Goal: Task Accomplishment & Management: Complete application form

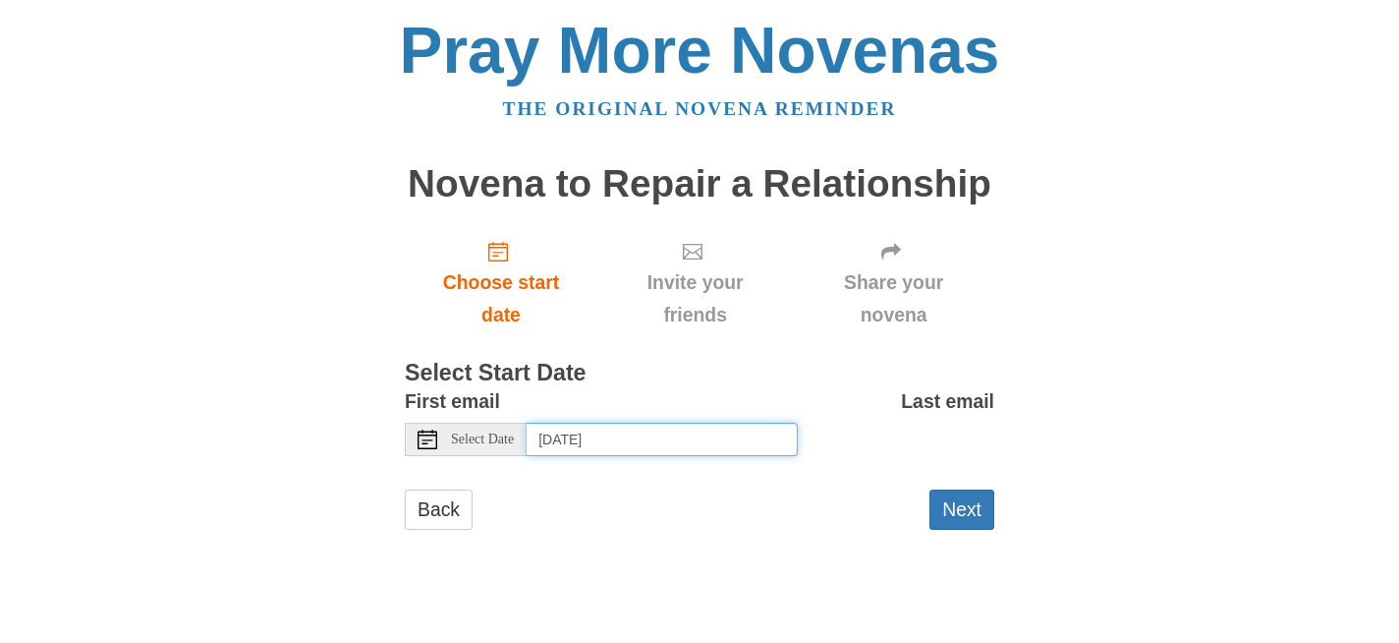
click at [574, 440] on input "Saturday, August 23rd, 2025" at bounding box center [662, 438] width 271 height 33
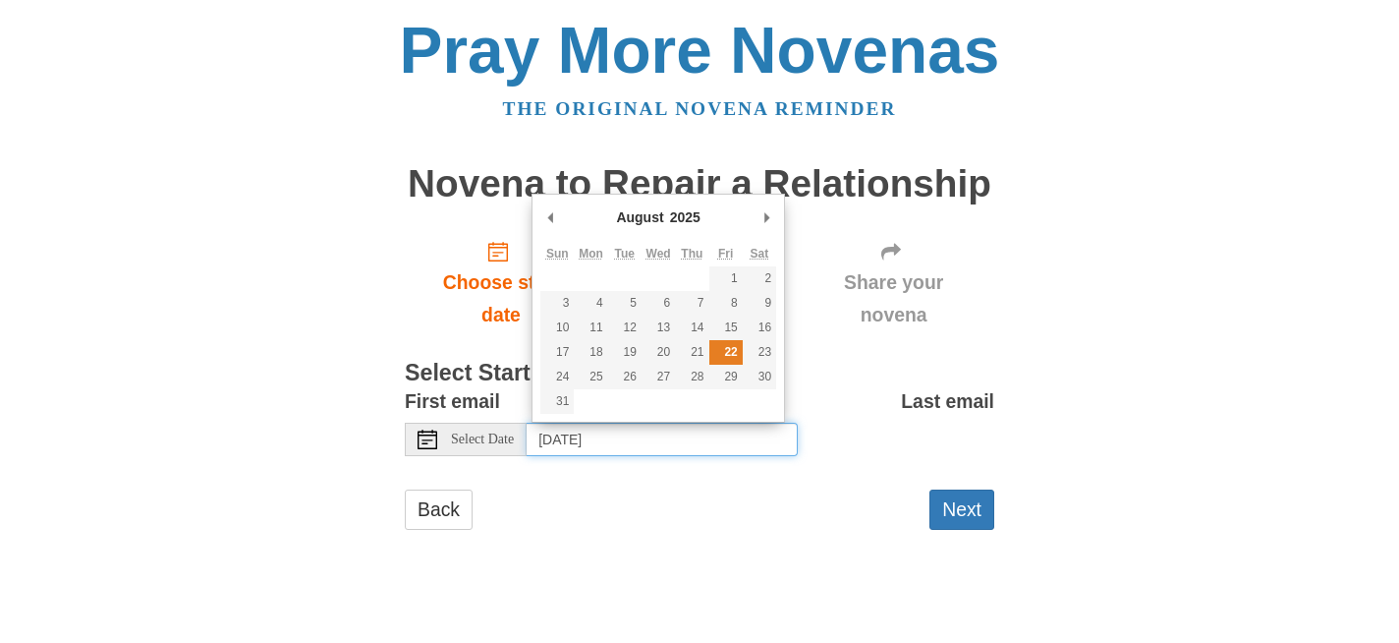
type input "Friday, August 22nd"
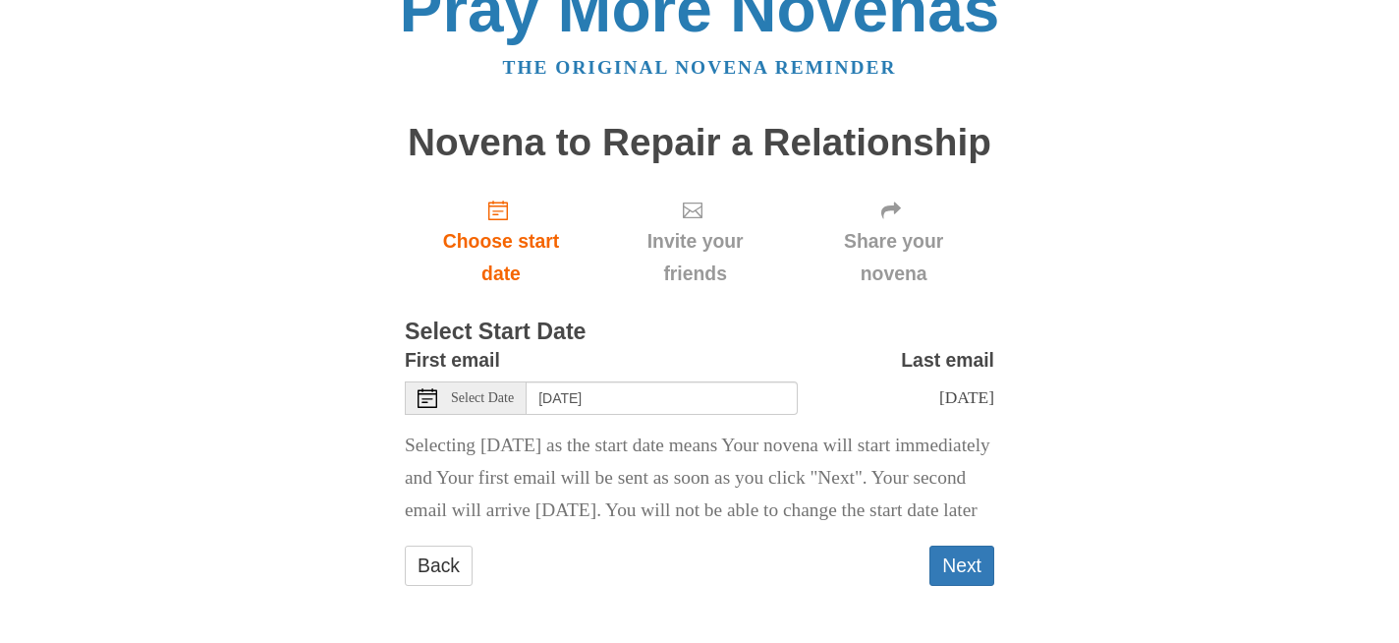
scroll to position [74, 0]
click at [962, 563] on button "Next" at bounding box center [961, 565] width 65 height 40
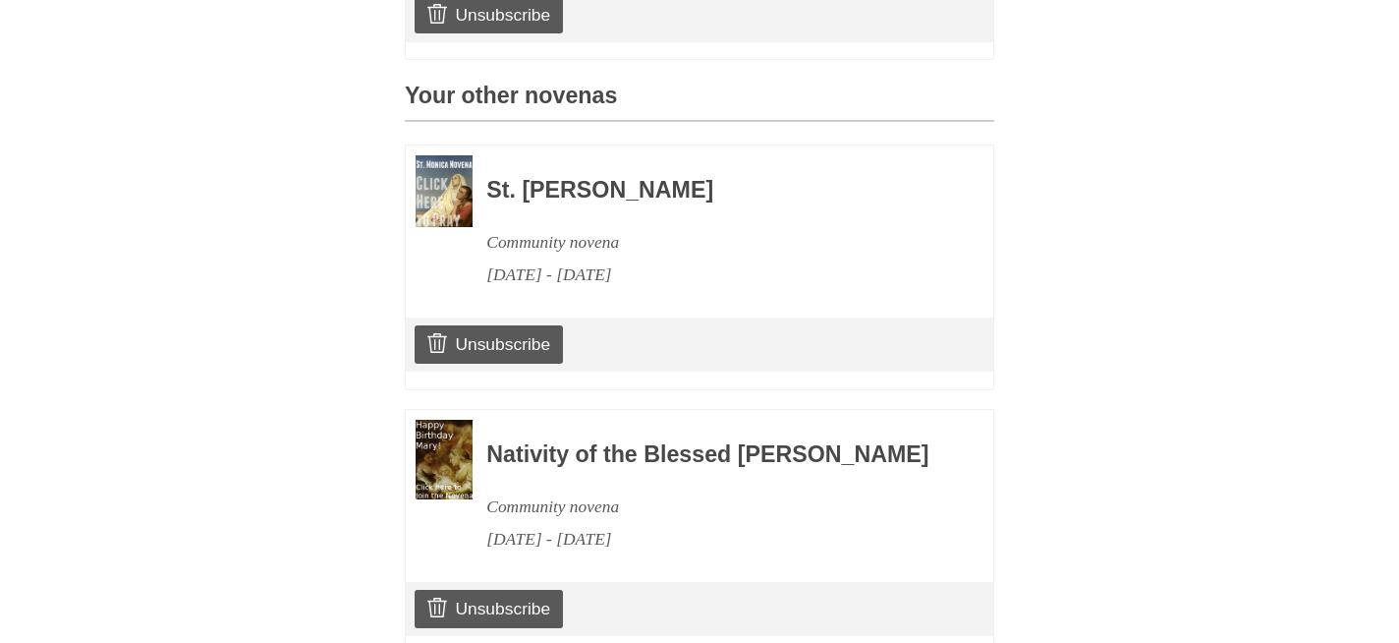
scroll to position [802, 0]
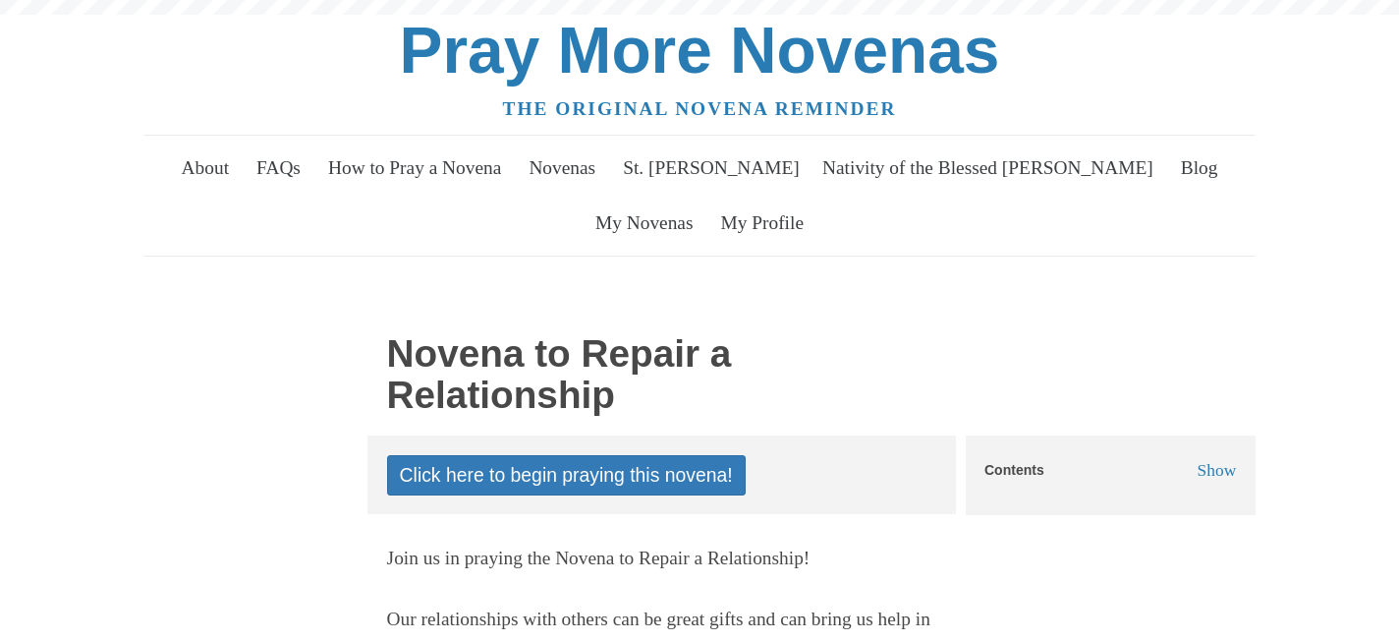
scroll to position [90, 0]
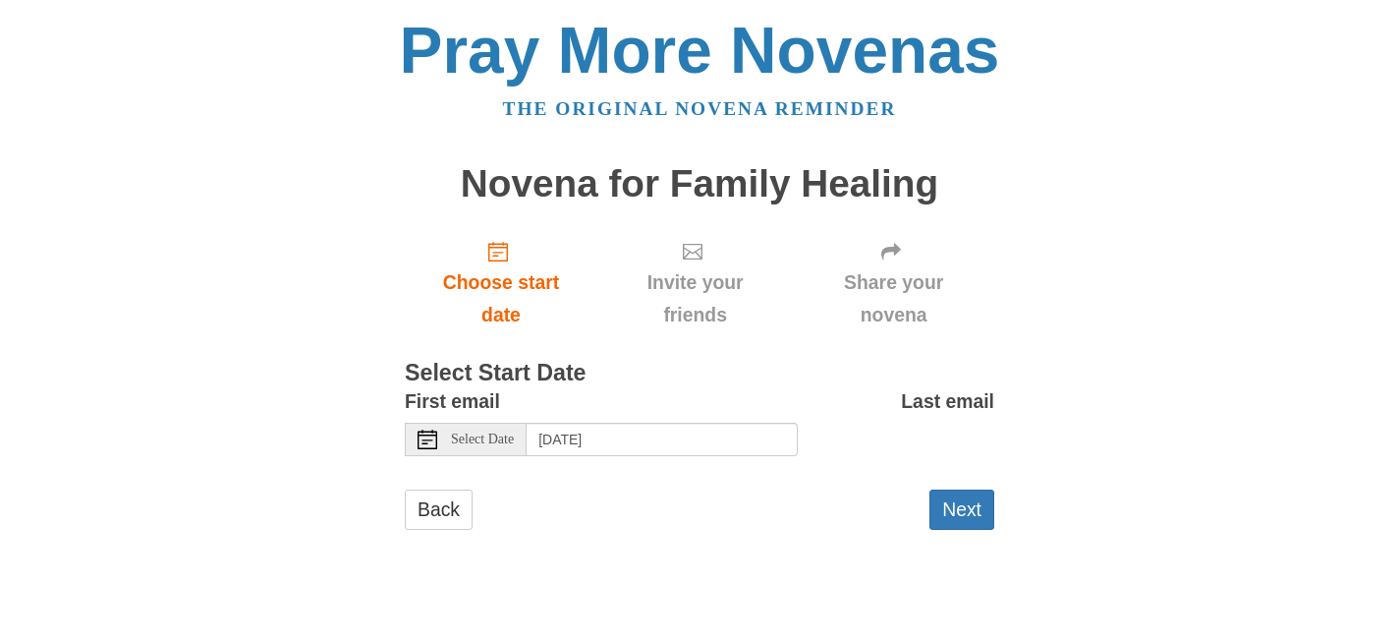
click at [495, 437] on span "Select Date" at bounding box center [482, 439] width 63 height 14
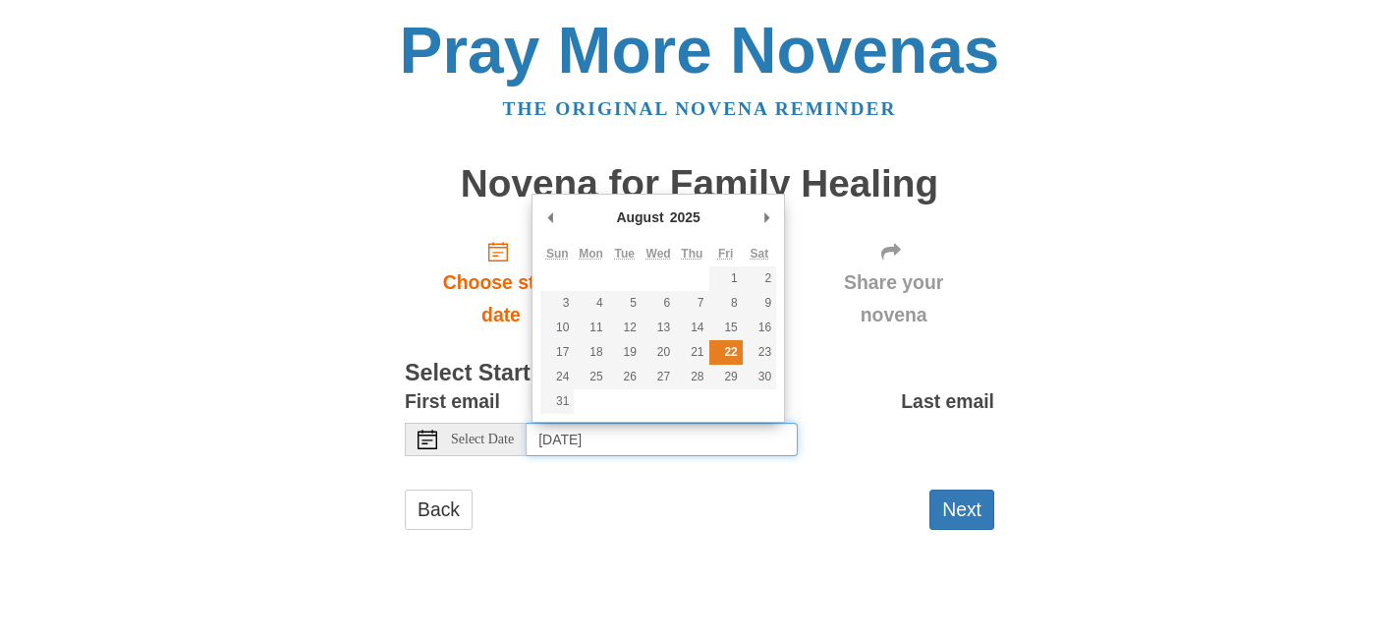
type input "[DATE]"
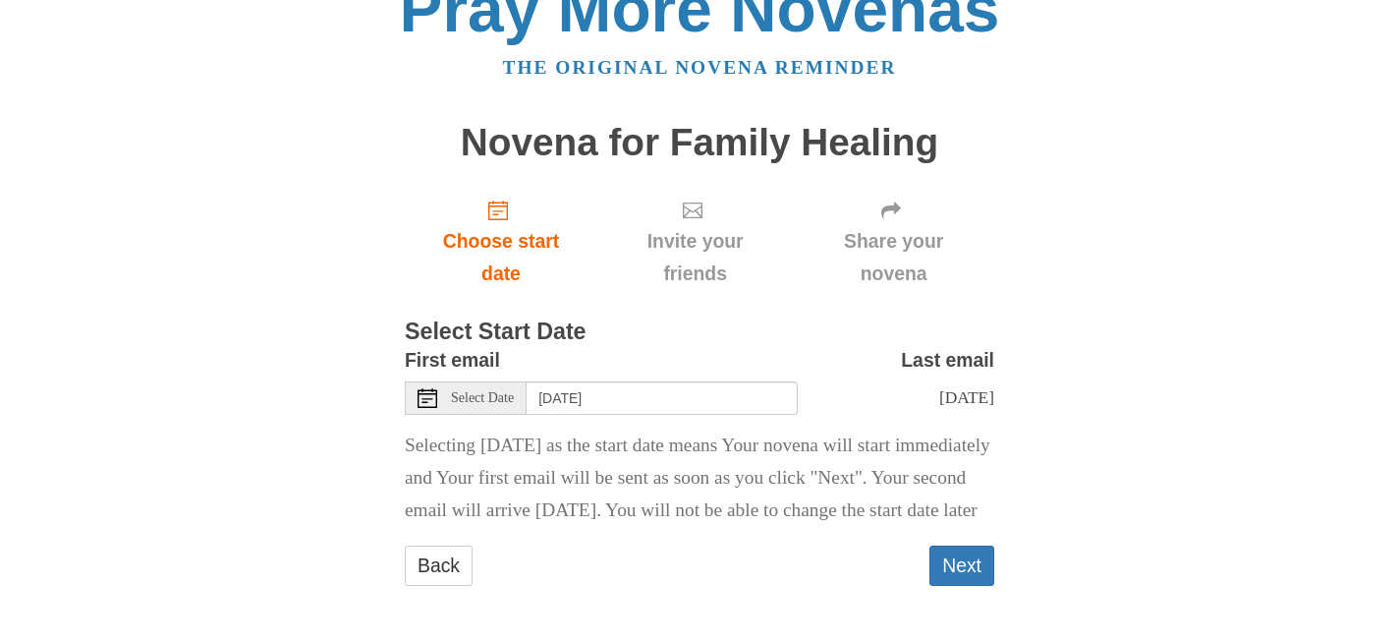
scroll to position [74, 0]
click at [960, 559] on button "Next" at bounding box center [961, 565] width 65 height 40
